Goal: Information Seeking & Learning: Find specific fact

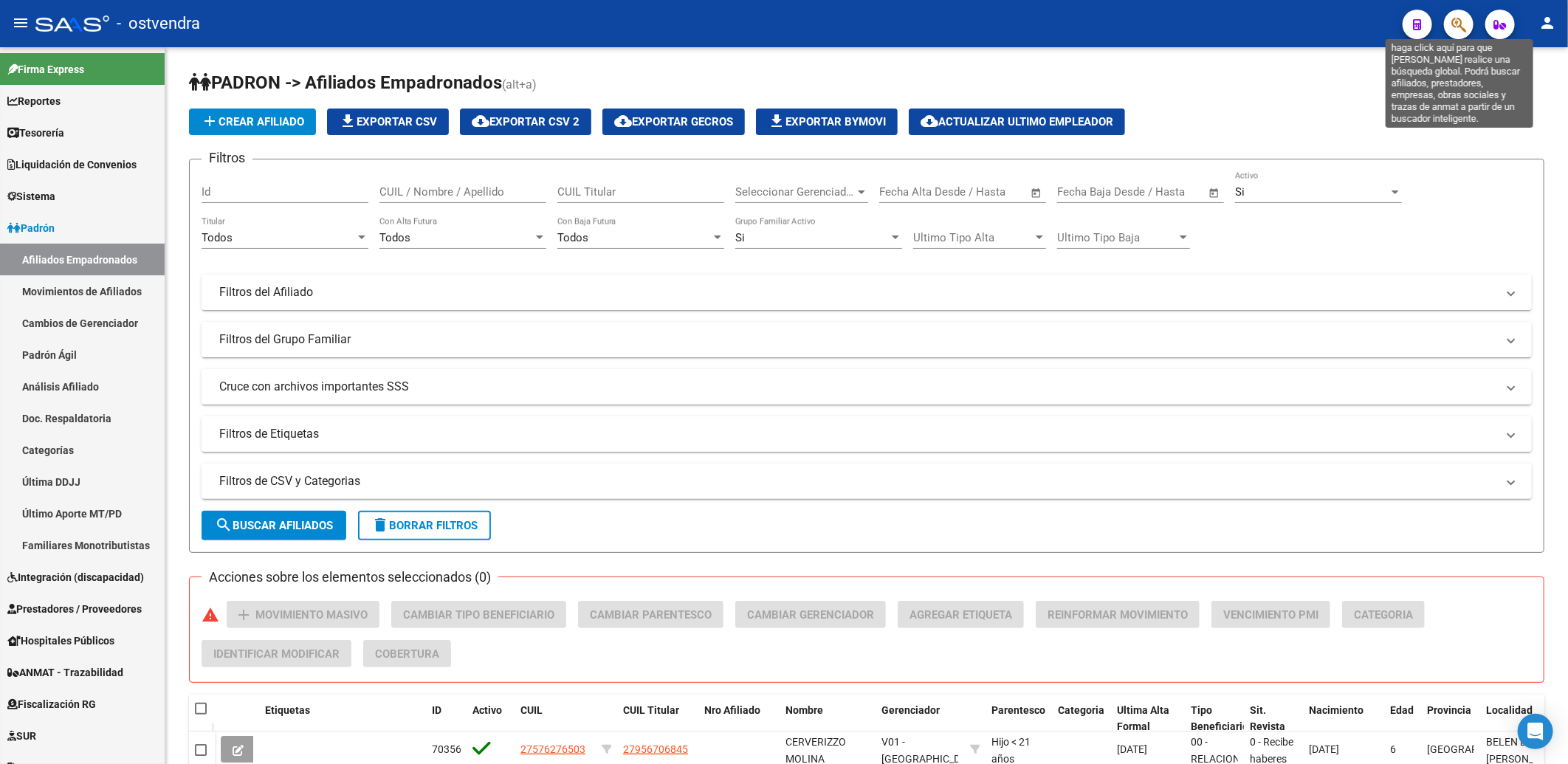
click at [1455, 17] on icon "button" at bounding box center [1458, 24] width 15 height 17
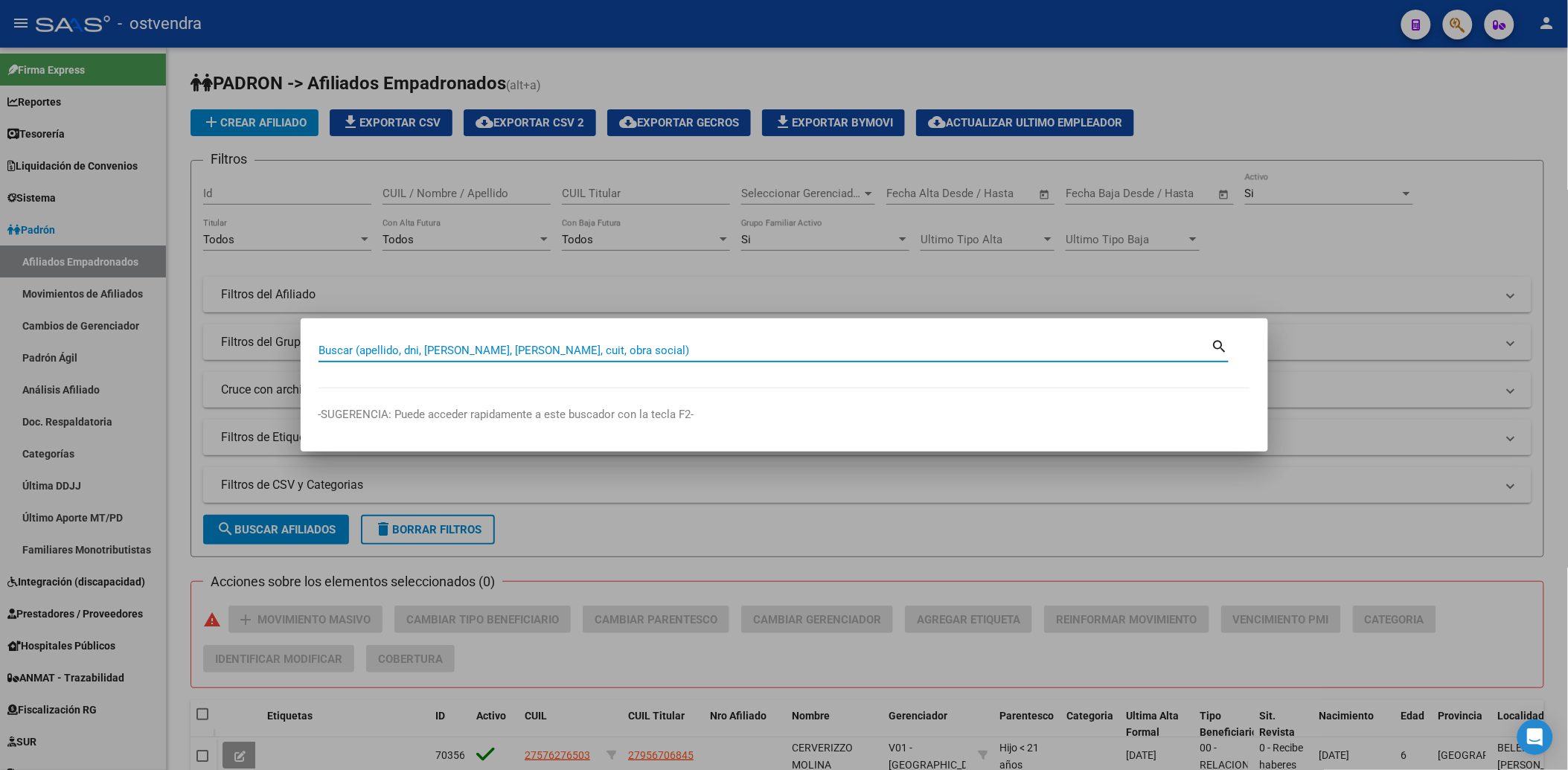
click at [593, 353] on input "Buscar (apellido, dni, cuil, nro traspaso, cuit, obra social)" at bounding box center [765, 350] width 893 height 13
paste input "14635105"
type input "14635105"
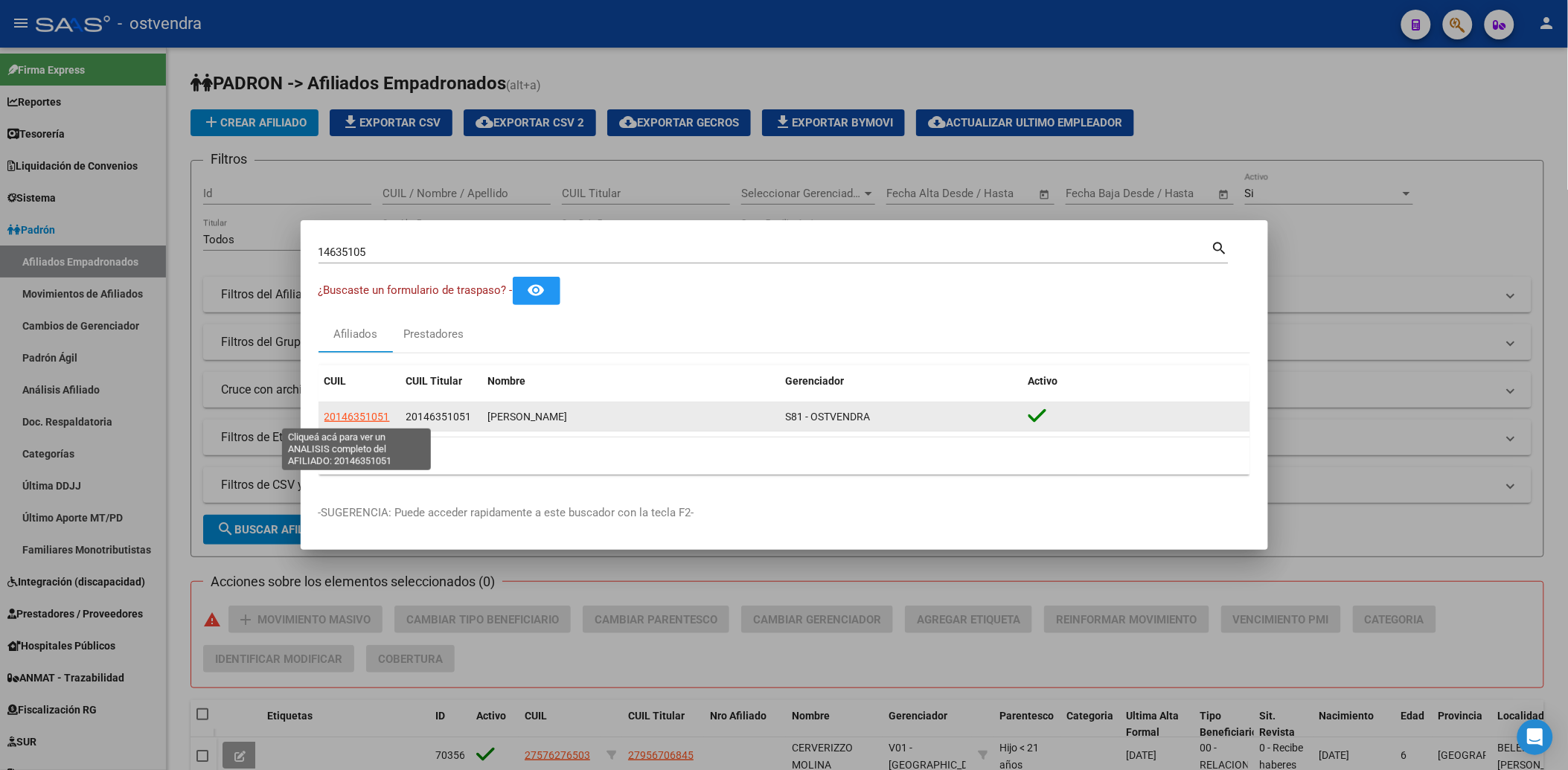
click at [344, 414] on span "20146351051" at bounding box center [357, 417] width 65 height 12
type textarea "20146351051"
